Goal: Transaction & Acquisition: Purchase product/service

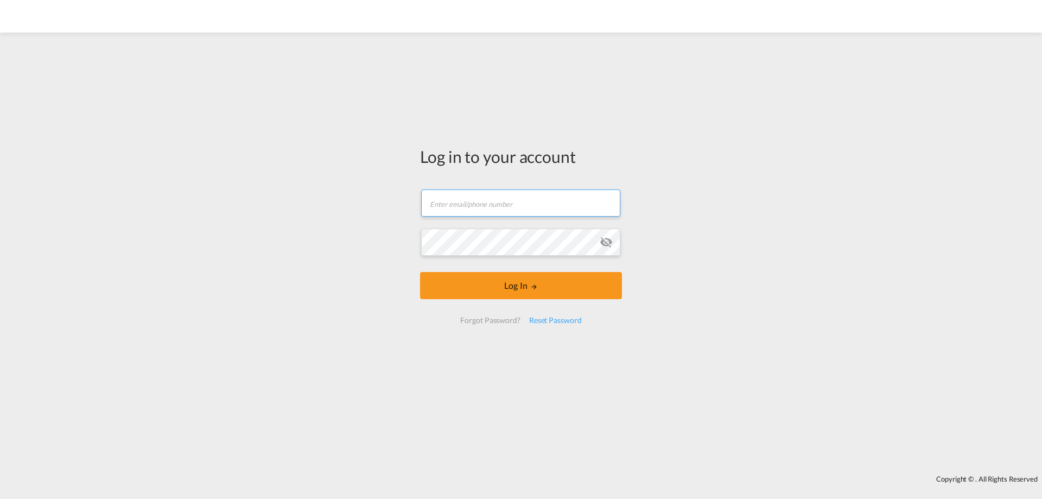
click at [478, 200] on input "text" at bounding box center [520, 202] width 199 height 27
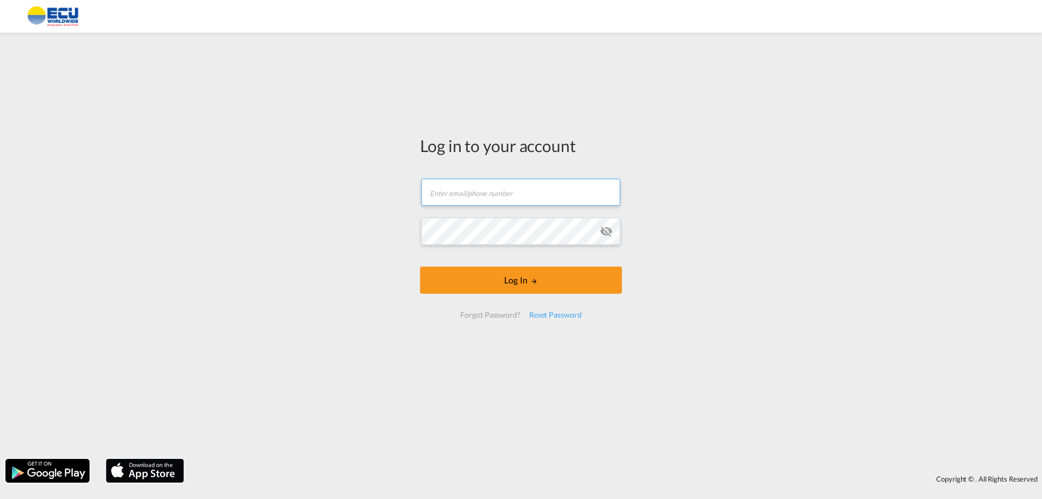
type input "[EMAIL_ADDRESS][DOMAIN_NAME]"
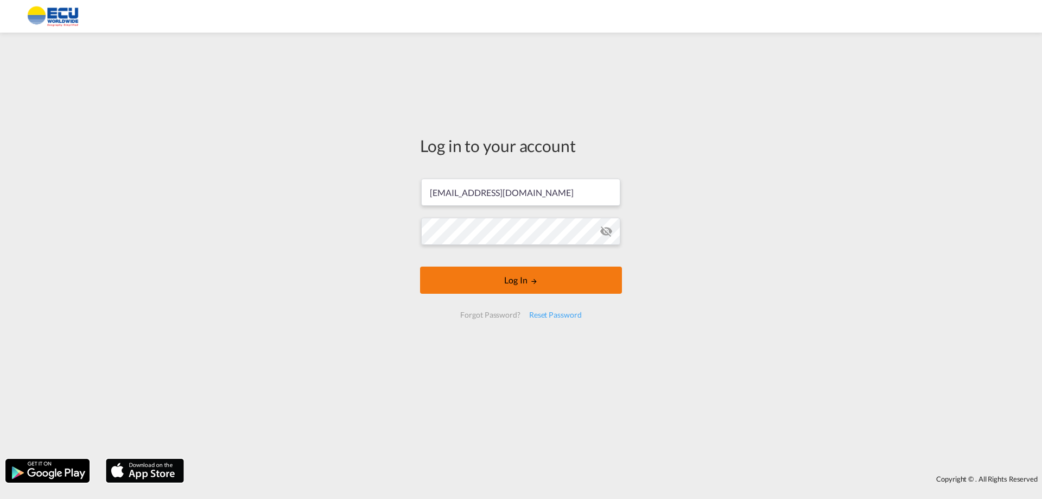
click at [529, 282] on button "Log In" at bounding box center [521, 279] width 202 height 27
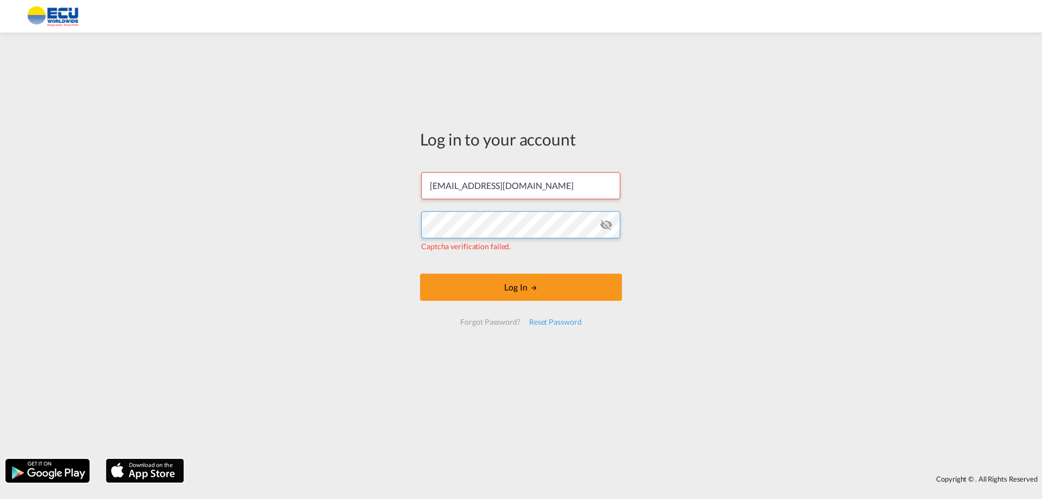
click at [292, 219] on div "Log in to your account [EMAIL_ADDRESS][DOMAIN_NAME] Captcha verification failed…" at bounding box center [521, 245] width 1042 height 415
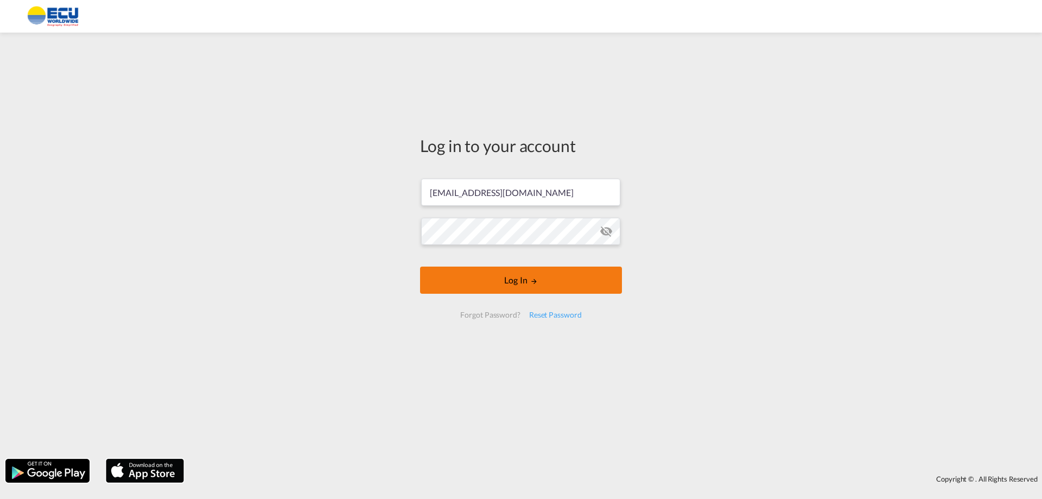
click at [523, 282] on button "Log In" at bounding box center [521, 279] width 202 height 27
click at [515, 278] on button "Log In" at bounding box center [521, 279] width 202 height 27
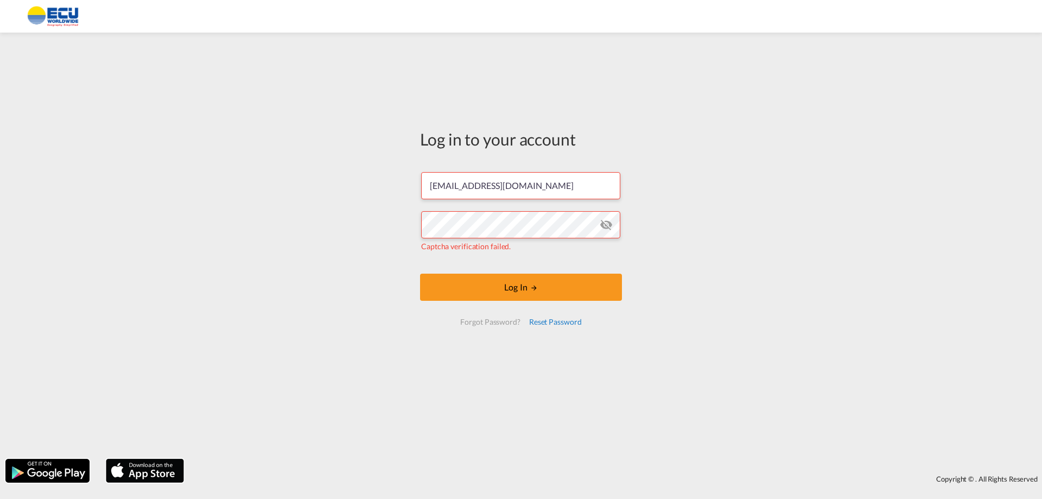
click at [565, 319] on div "Reset Password" at bounding box center [555, 322] width 61 height 20
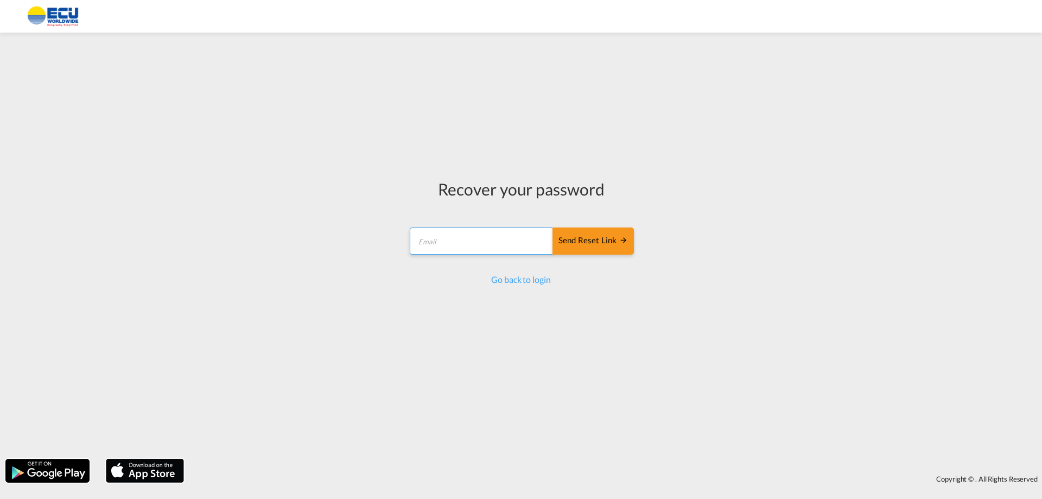
click at [481, 233] on input "email" at bounding box center [482, 240] width 144 height 27
type input "[EMAIL_ADDRESS][DOMAIN_NAME]"
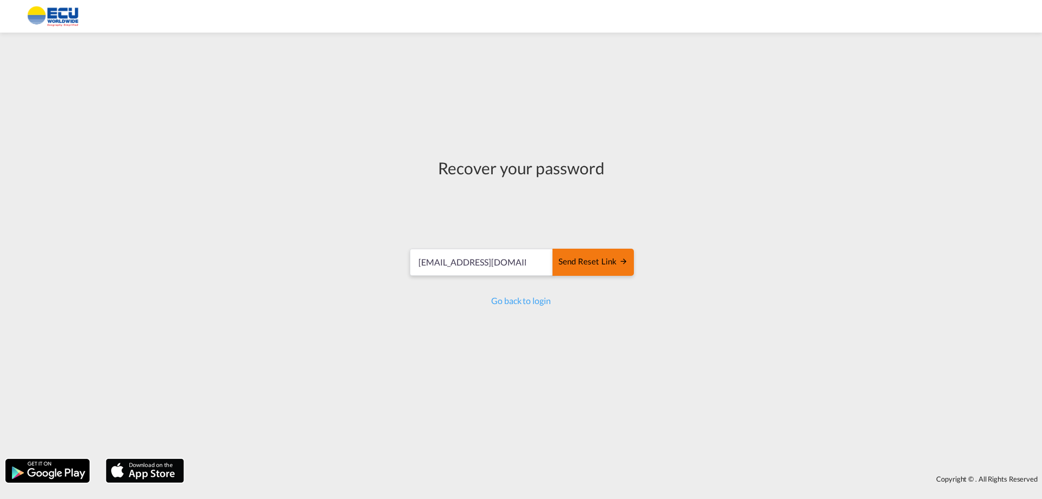
click at [598, 260] on div "Send reset link" at bounding box center [592, 262] width 69 height 12
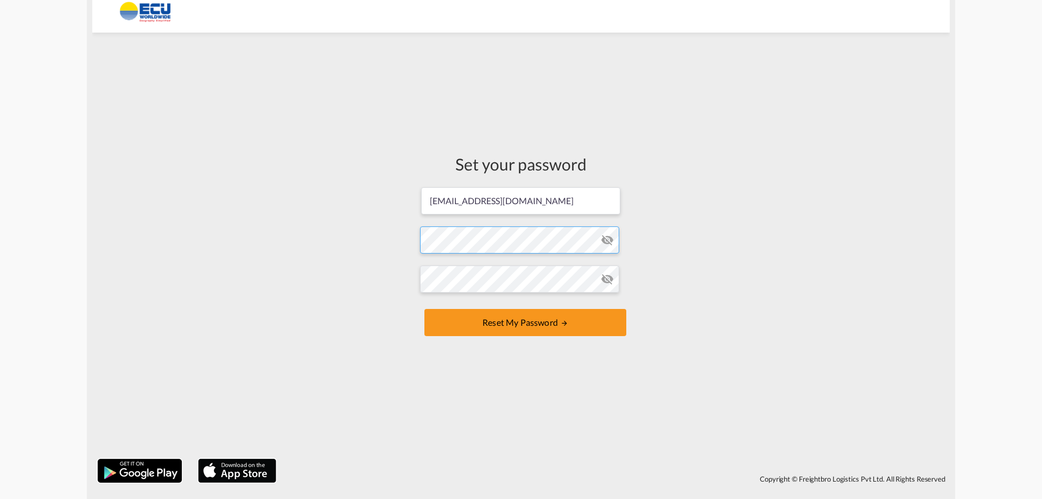
click at [469, 238] on form "[EMAIL_ADDRESS][DOMAIN_NAME] Password must contain the following: A special cha…" at bounding box center [521, 262] width 202 height 153
click at [465, 308] on form "[EMAIL_ADDRESS][DOMAIN_NAME] Password must contain the following: A special cha…" at bounding box center [521, 262] width 202 height 153
click at [536, 322] on button "Reset my password" at bounding box center [525, 322] width 202 height 27
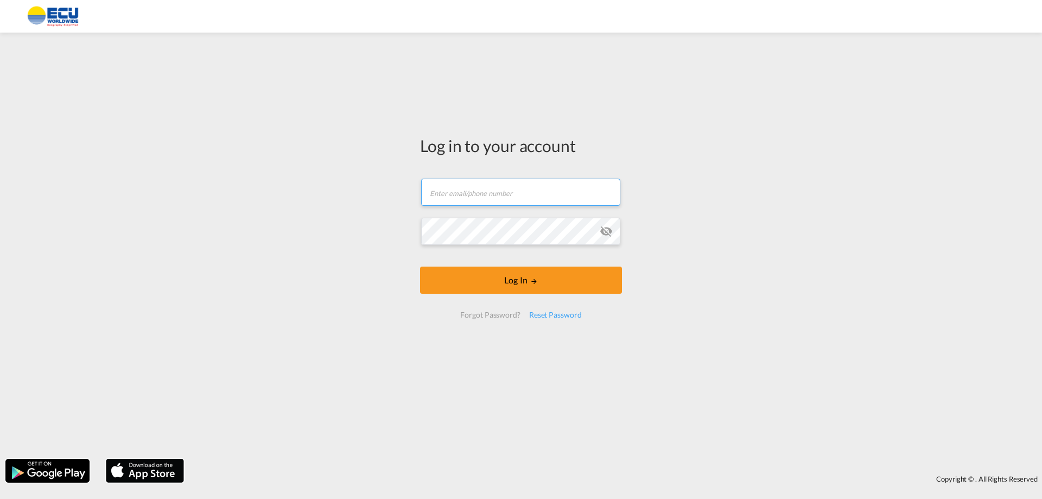
click at [501, 187] on input "text" at bounding box center [520, 191] width 199 height 27
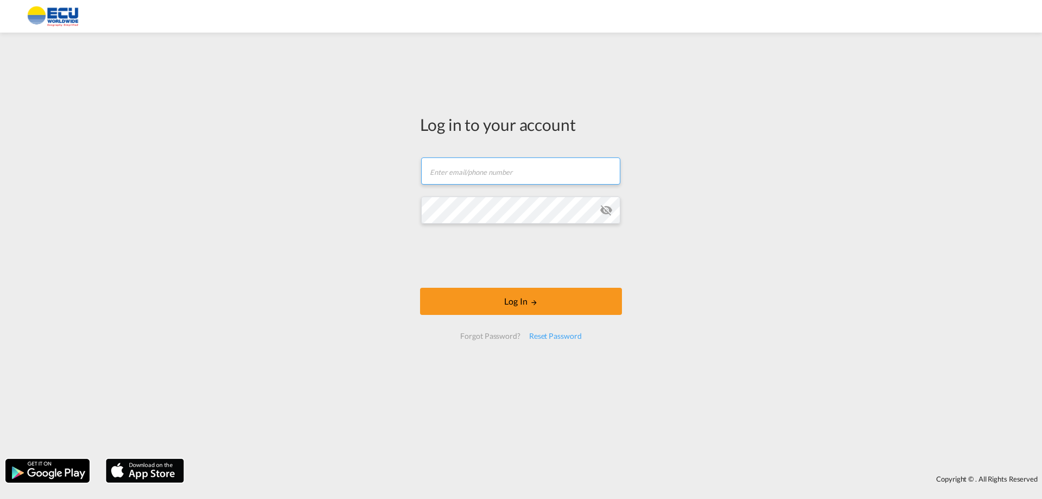
type input "[EMAIL_ADDRESS][DOMAIN_NAME]"
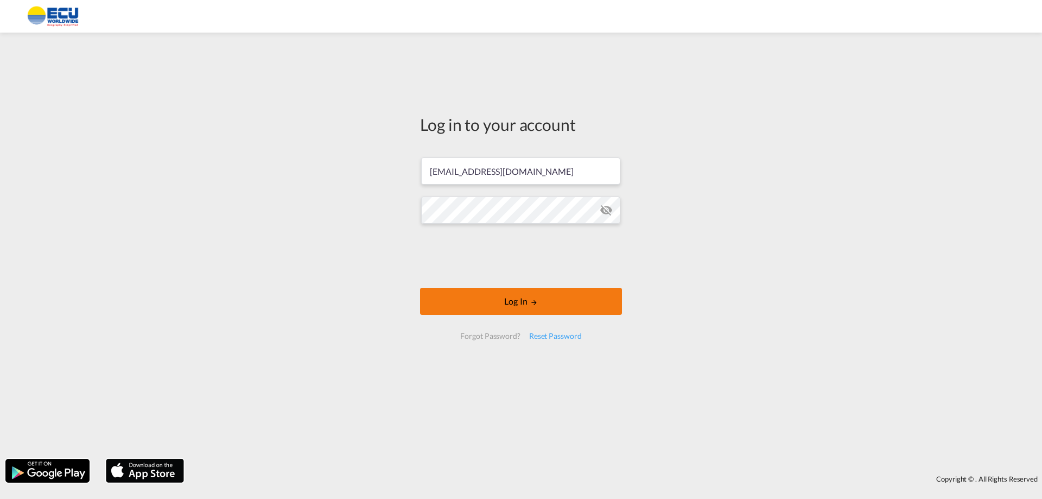
click at [518, 300] on button "Log In" at bounding box center [521, 301] width 202 height 27
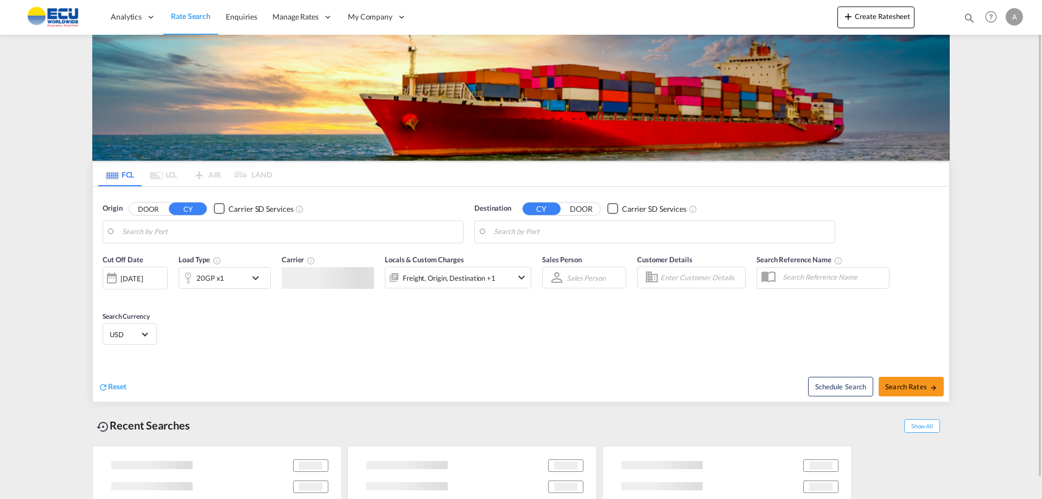
type input "[US_STATE], [GEOGRAPHIC_DATA], USNYC"
type input "[GEOGRAPHIC_DATA], BEANR"
